Goal: Download file/media

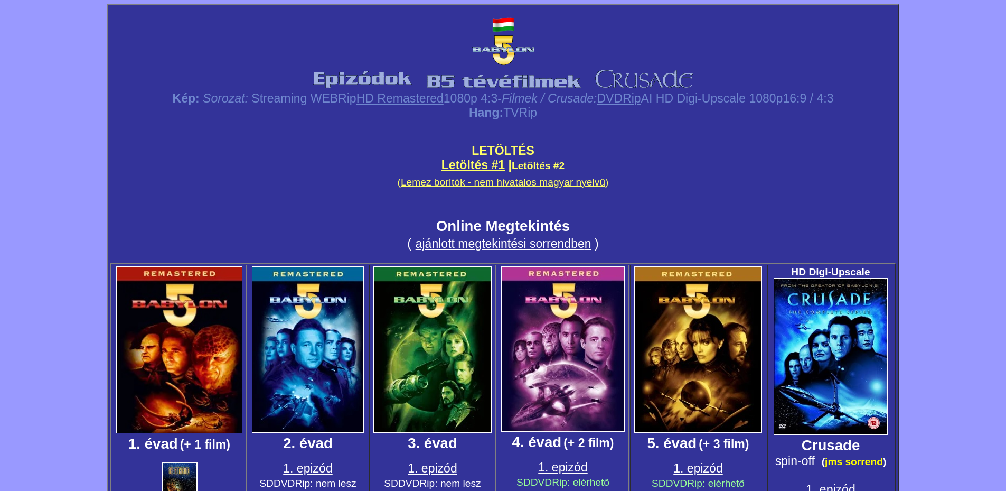
click at [496, 149] on span "LETÖLTÉS" at bounding box center [503, 151] width 63 height 14
click at [489, 163] on link "Letöltés #1" at bounding box center [472, 165] width 63 height 14
